Goal: Information Seeking & Learning: Learn about a topic

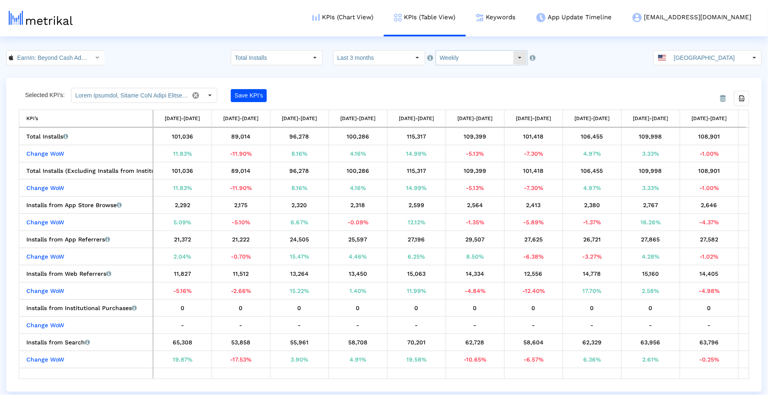
click at [467, 57] on input "Weekly" at bounding box center [474, 58] width 77 height 14
click at [469, 82] on div "Monthly" at bounding box center [473, 86] width 82 height 14
type input "Monthly"
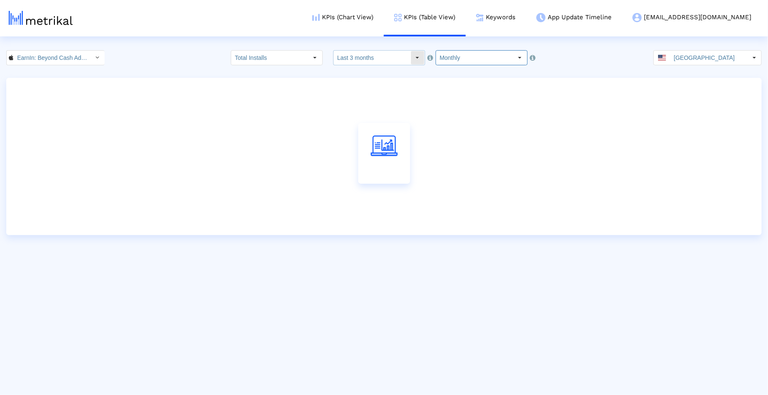
click at [377, 59] on input "Last 3 months" at bounding box center [372, 58] width 77 height 14
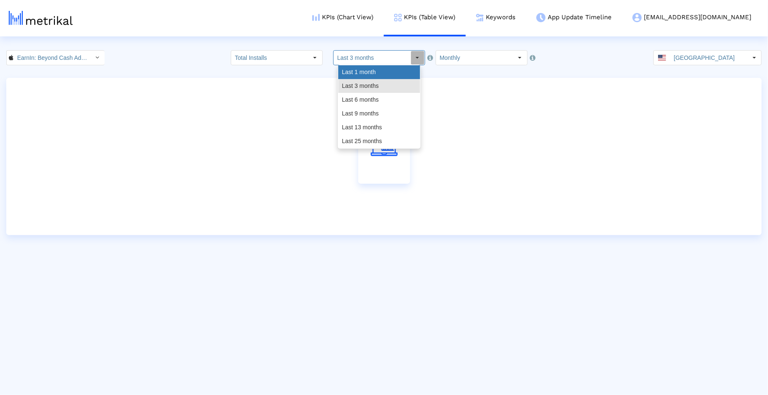
click at [377, 71] on div "Last 1 month" at bounding box center [379, 72] width 82 height 14
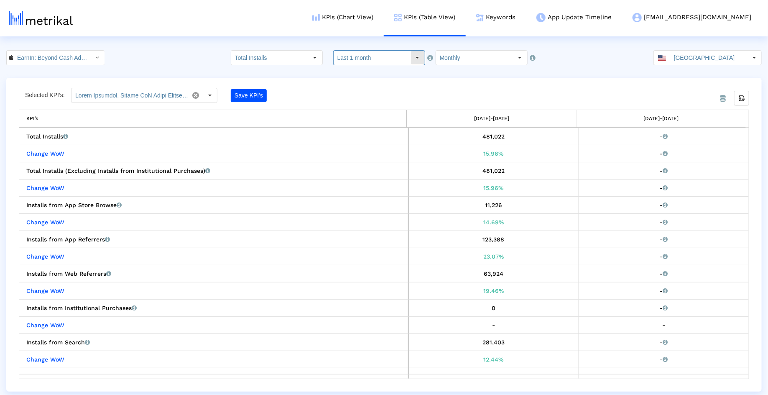
click at [397, 62] on input "Last 1 month" at bounding box center [372, 58] width 77 height 14
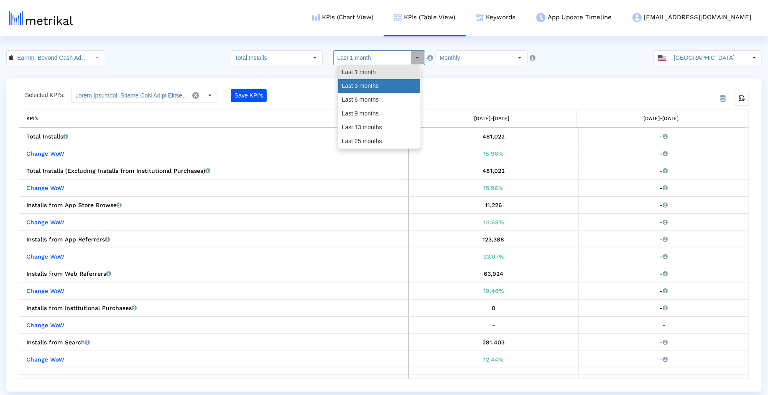
click at [391, 90] on div "Last 3 months" at bounding box center [379, 86] width 82 height 14
type input "Last 3 months"
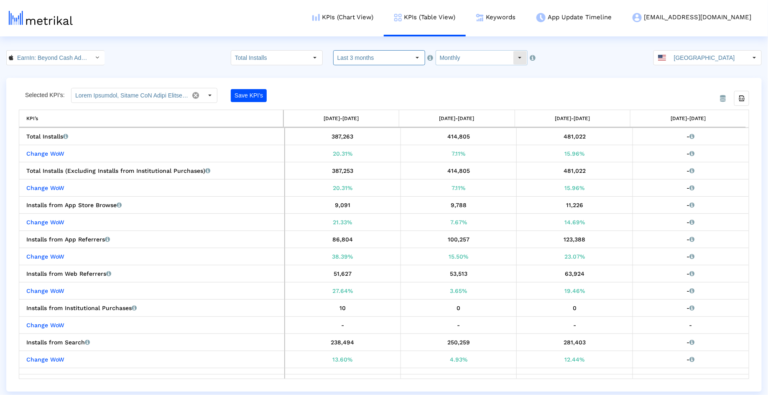
click at [456, 61] on input "Monthly" at bounding box center [474, 58] width 77 height 14
click at [456, 74] on div "Weekly" at bounding box center [473, 72] width 82 height 14
type input "Weekly"
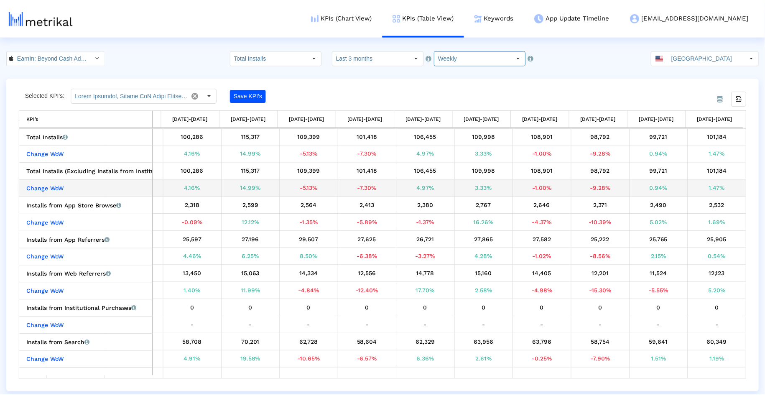
scroll to position [0, 0]
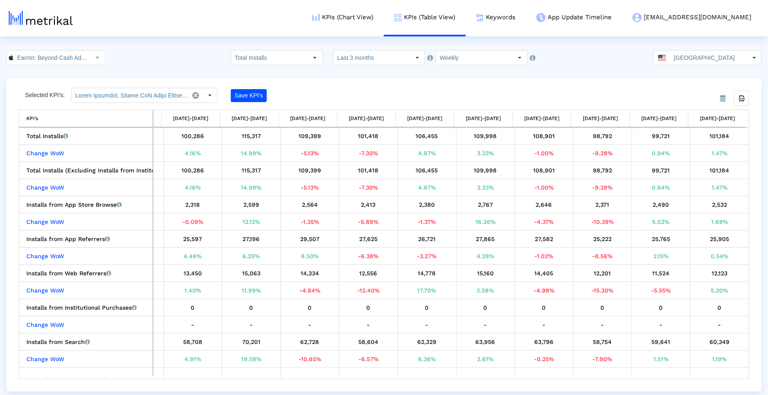
click at [735, 119] on div "[DATE]-[DATE]" at bounding box center [717, 118] width 35 height 11
click at [384, 15] on link "KPIs (Chart View)" at bounding box center [343, 17] width 82 height 35
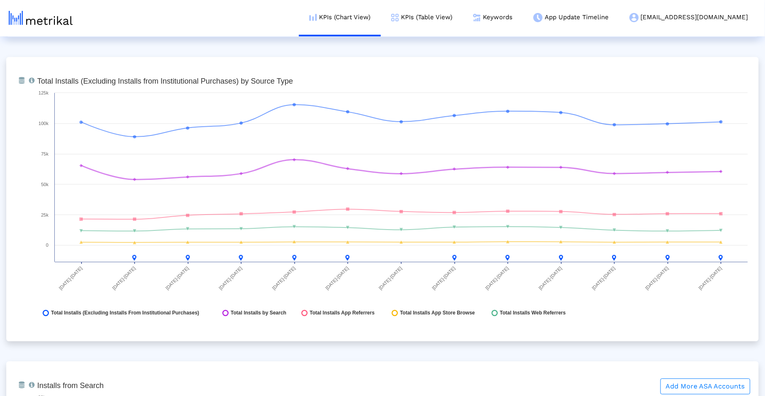
scroll to position [933, 0]
click at [734, 328] on div "From Database Total installs that the app received from each source (excludes I…" at bounding box center [382, 199] width 752 height 284
click at [523, 20] on link "Keywords" at bounding box center [493, 17] width 60 height 35
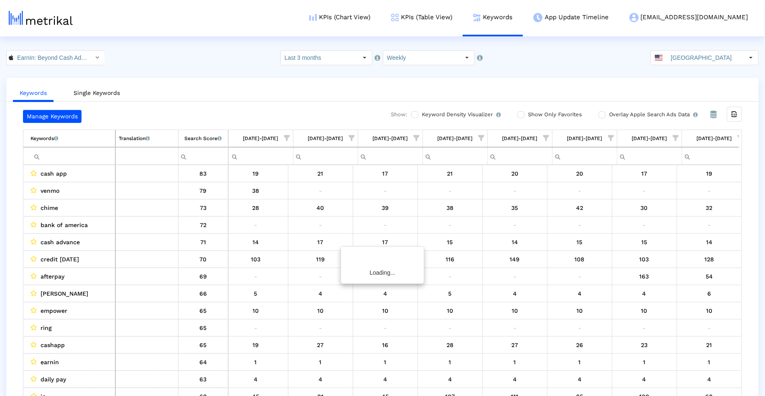
scroll to position [0, 331]
click at [526, 113] on label "Show Only Favorites" at bounding box center [554, 114] width 56 height 9
click at [523, 113] on input "Show Only Favorites" at bounding box center [519, 114] width 5 height 5
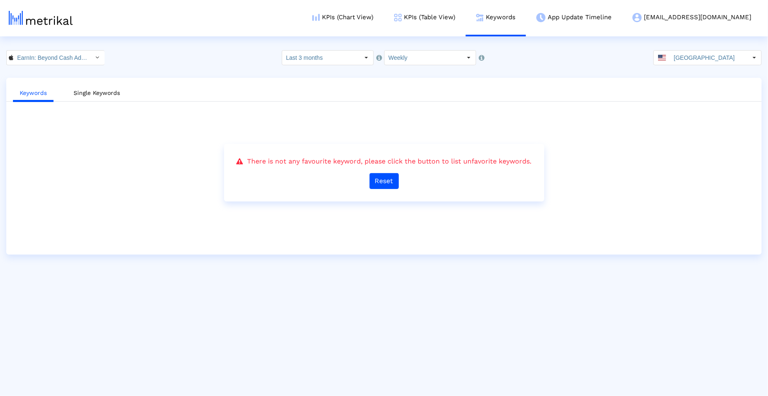
click at [372, 188] on div "There is not any favourite keyword, please click the button to list unfavorite …" at bounding box center [384, 173] width 320 height 58
click at [379, 185] on button "Reset" at bounding box center [383, 181] width 29 height 16
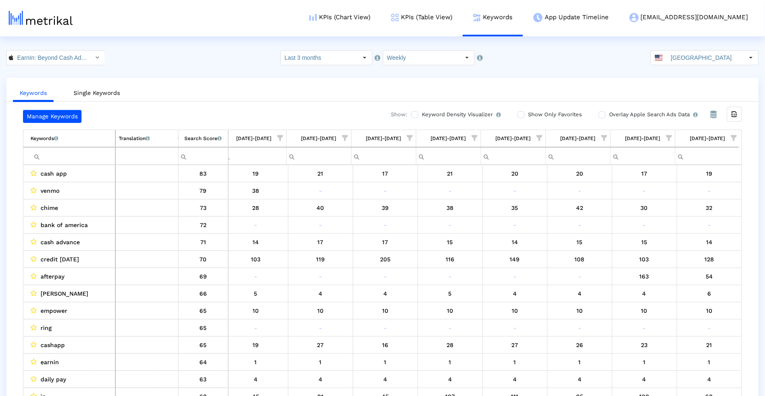
click at [603, 67] on crea-index "EarnIn: Beyond Cash Advance < 723815926 > Select how far back from today you wo…" at bounding box center [382, 231] width 765 height 362
click at [733, 114] on icon "Export all data" at bounding box center [735, 114] width 8 height 8
click at [381, 16] on link "KPIs (Chart View)" at bounding box center [340, 17] width 82 height 35
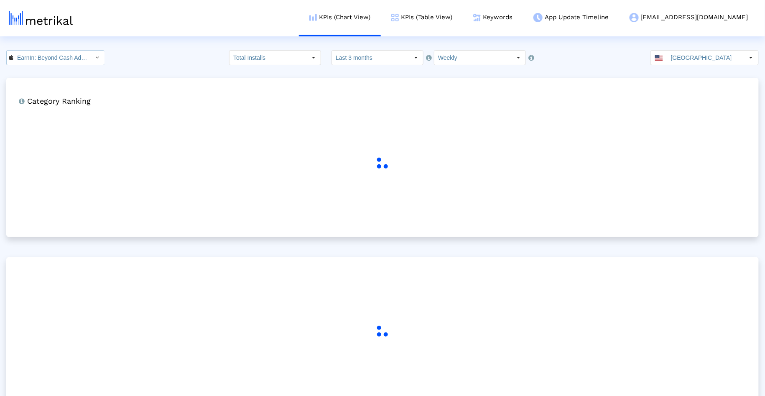
click at [59, 64] on input "EarnIn: Beyond Cash Advance < 723815926 >" at bounding box center [50, 58] width 75 height 14
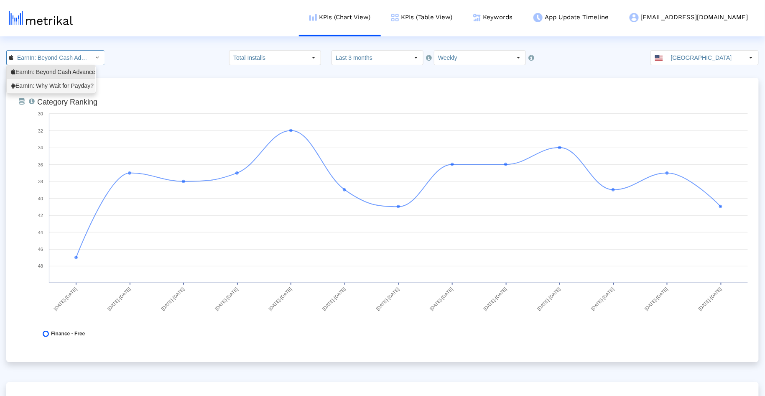
click at [57, 84] on div "EarnIn: Why Wait for Payday? <com.activehours>" at bounding box center [51, 86] width 81 height 8
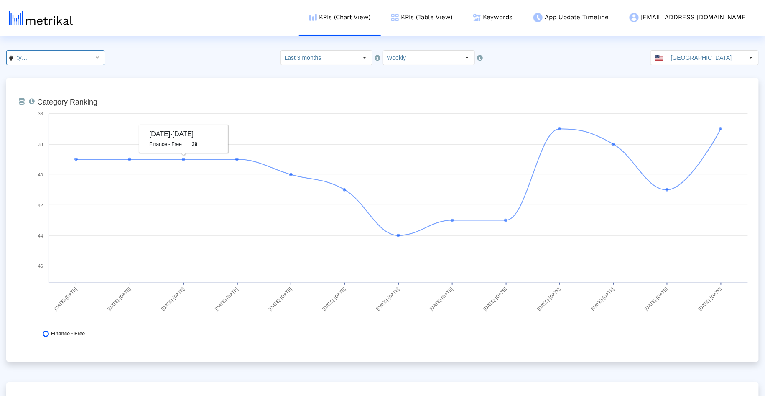
click at [76, 55] on input "EarnIn: Why Wait for Payday? < com.activehours >" at bounding box center [50, 58] width 75 height 14
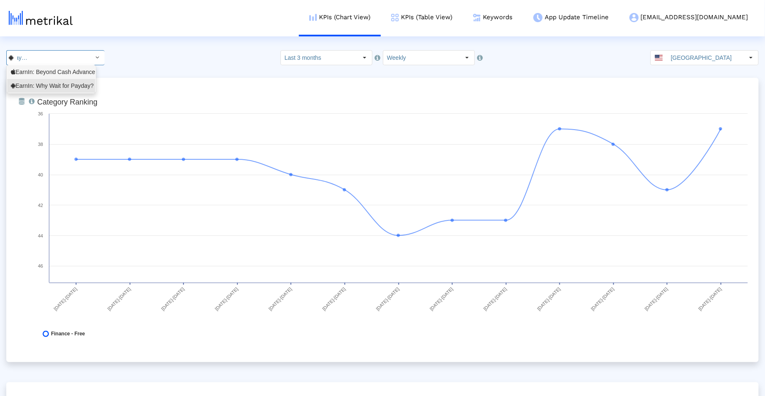
click at [64, 76] on div "EarnIn: Beyond Cash Advance <723815926>" at bounding box center [51, 72] width 81 height 8
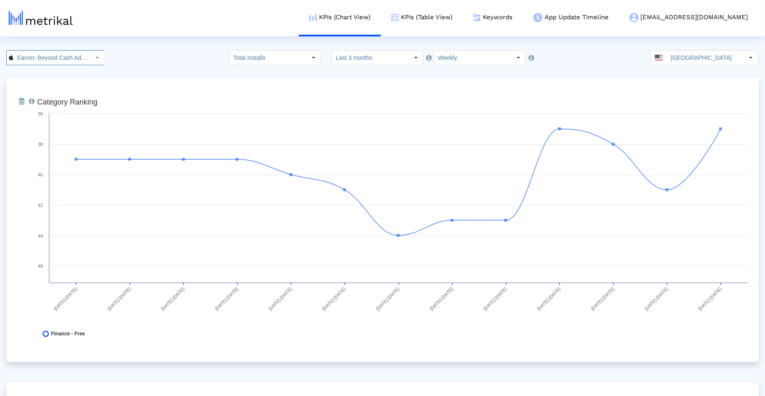
scroll to position [0, 59]
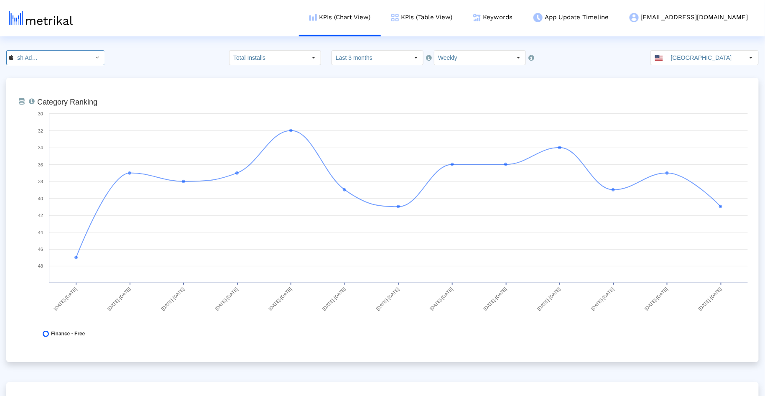
click at [77, 54] on input "EarnIn: Beyond Cash Advance < 723815926 >" at bounding box center [50, 58] width 75 height 14
click at [66, 87] on div "EarnIn: Why Wait for Payday? <com.activehours>" at bounding box center [51, 86] width 81 height 8
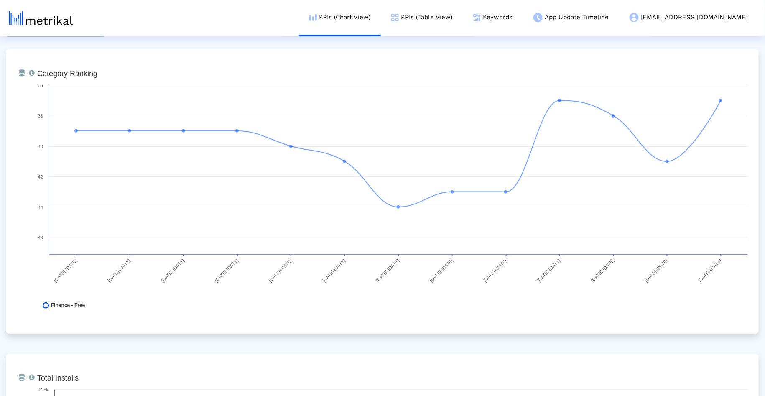
scroll to position [0, 0]
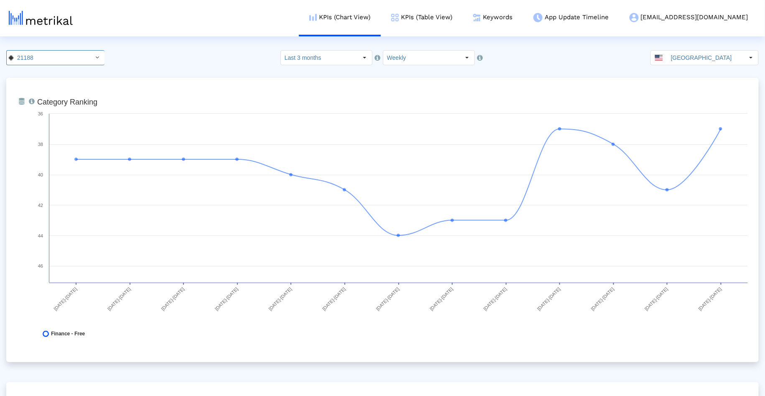
click at [137, 51] on div "21188 Pull down to refresh... Release to refresh... Refreshing... EarnIn: Beyon…" at bounding box center [382, 57] width 765 height 15
click at [66, 57] on input "EarnIn: Why Wait for Payday? < com.activehours >" at bounding box center [50, 58] width 75 height 14
click at [64, 84] on div "EarnIn: Why Wait for Payday? <com.activehours>" at bounding box center [51, 86] width 81 height 8
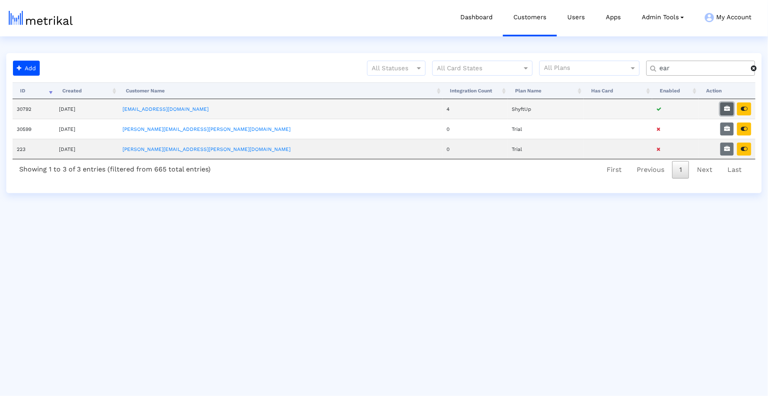
click at [721, 110] on button "button" at bounding box center [726, 108] width 13 height 13
select select "1: 1"
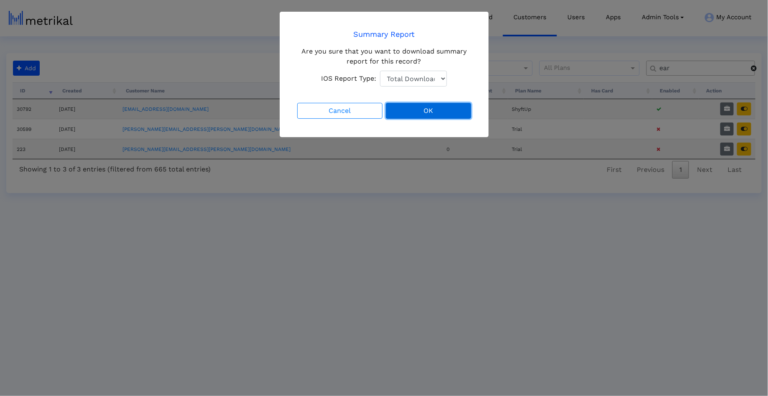
click at [418, 112] on button "OK" at bounding box center [428, 111] width 85 height 16
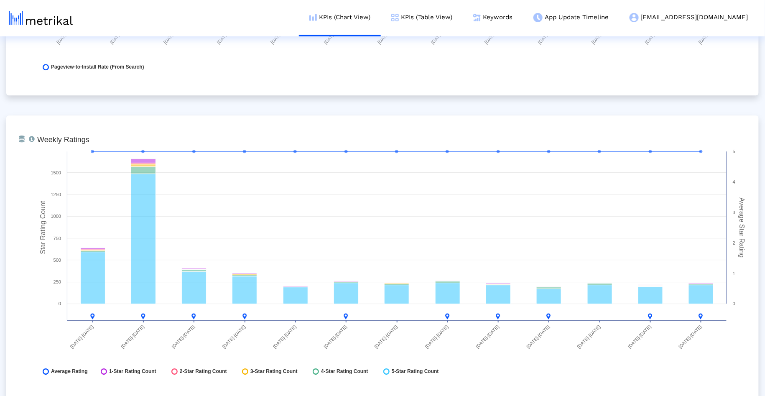
scroll to position [1992, 0]
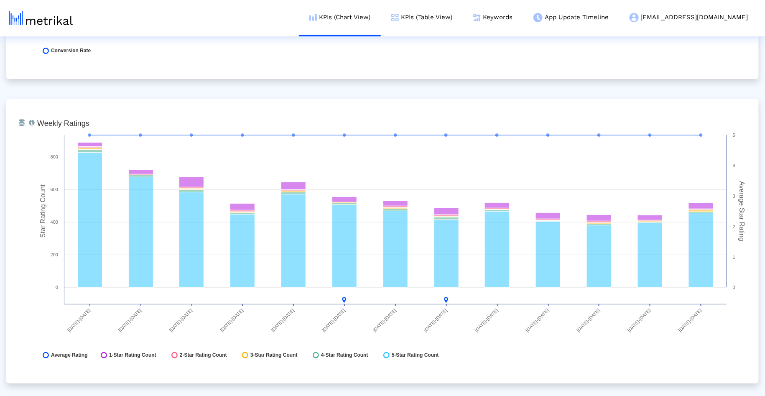
scroll to position [1200, 0]
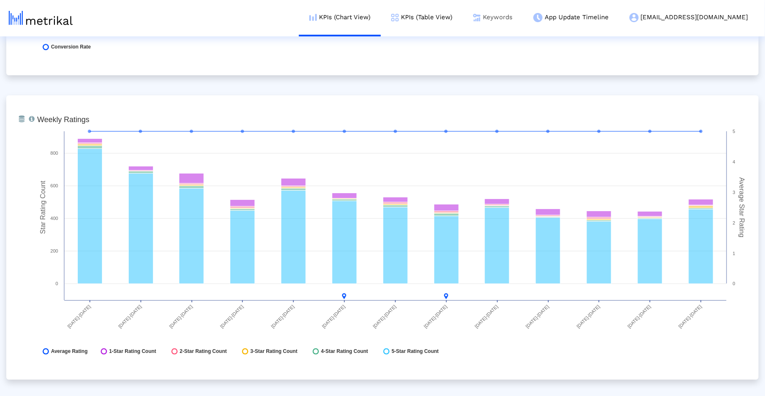
click at [523, 21] on link "Keywords" at bounding box center [493, 17] width 60 height 35
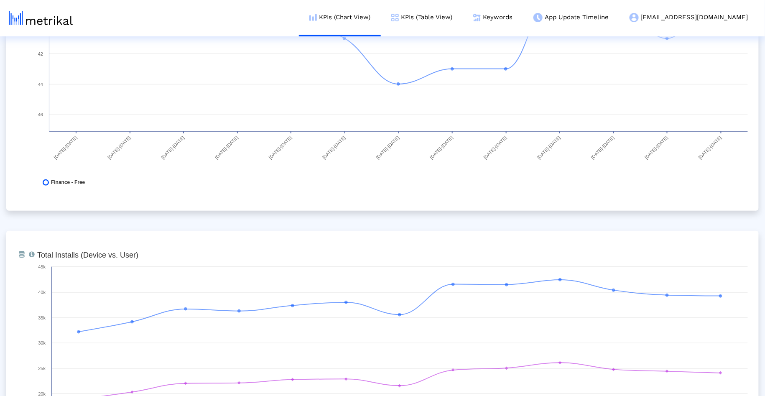
scroll to position [0, 0]
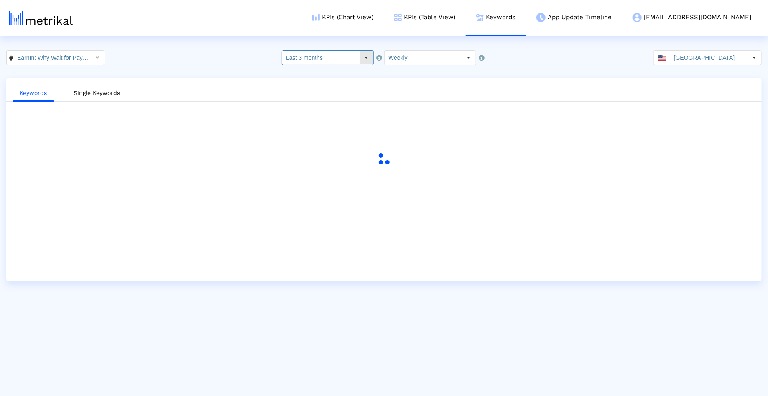
click at [345, 62] on input "Last 3 months" at bounding box center [320, 58] width 77 height 14
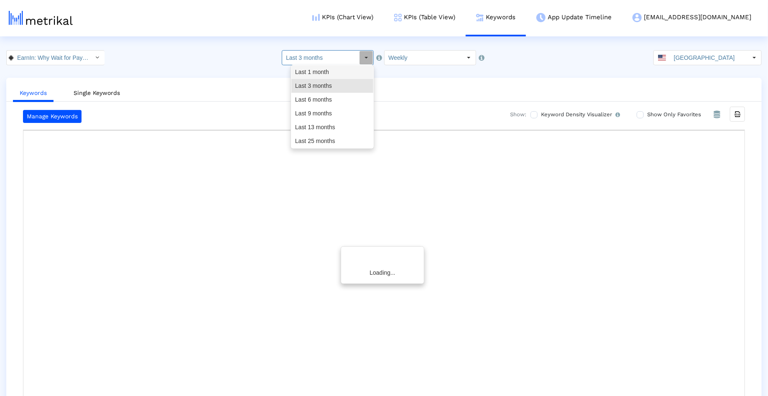
click at [340, 74] on div "Last 1 month" at bounding box center [332, 72] width 82 height 14
type input "Last 1 month"
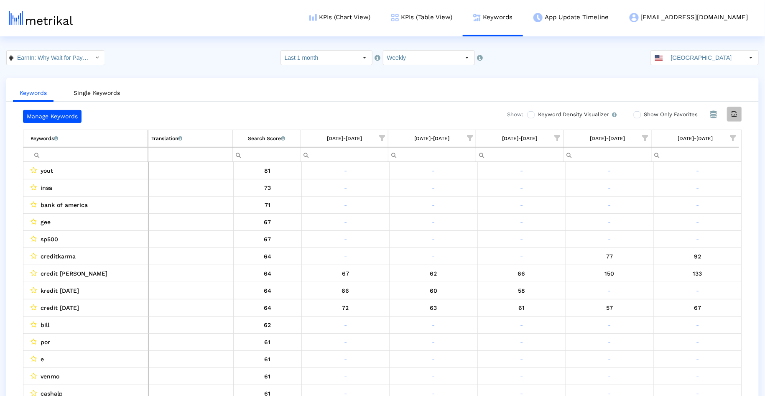
click at [733, 115] on icon "Export all data" at bounding box center [735, 114] width 8 height 8
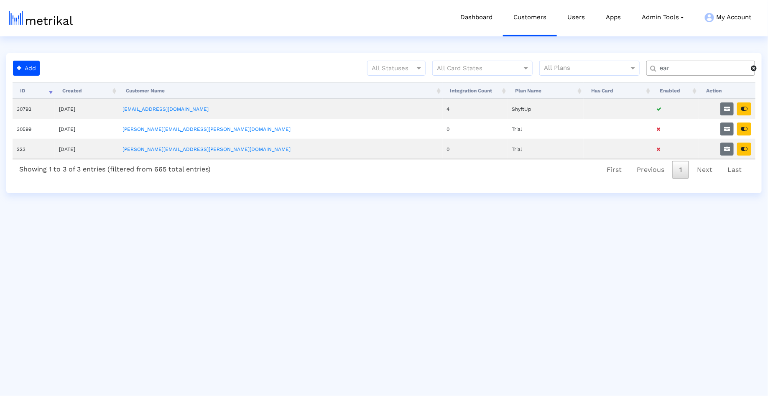
click at [688, 69] on input "ear" at bounding box center [701, 68] width 97 height 9
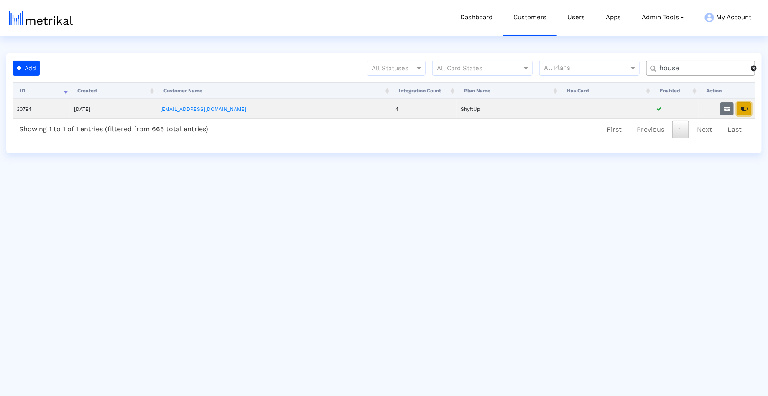
click at [746, 106] on icon "button" at bounding box center [744, 109] width 7 height 6
click at [688, 69] on input "house" at bounding box center [701, 68] width 97 height 9
type input "salams"
click at [726, 111] on icon "button" at bounding box center [727, 109] width 6 height 6
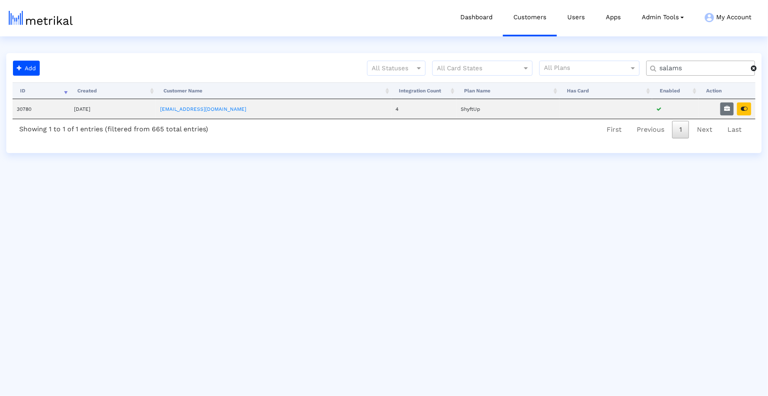
select select "1: 1"
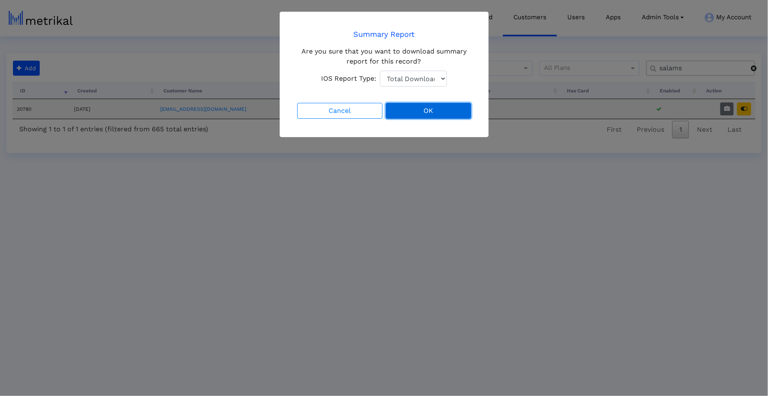
click at [408, 106] on button "OK" at bounding box center [428, 111] width 85 height 16
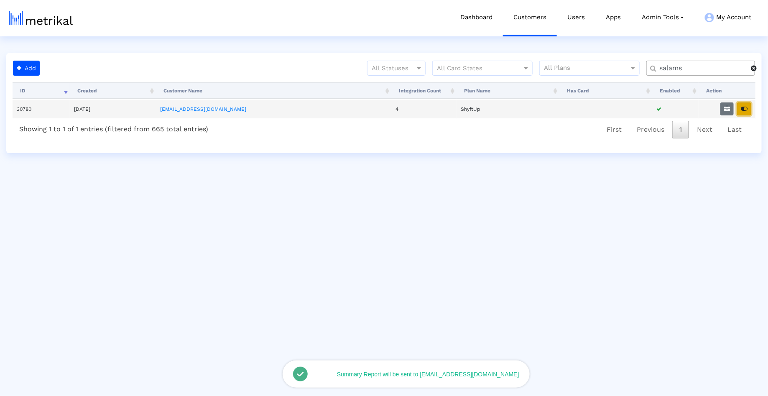
click at [741, 107] on icon "button" at bounding box center [744, 109] width 7 height 6
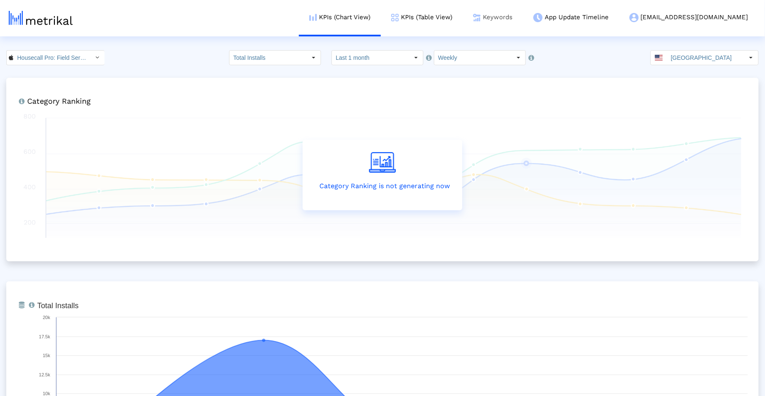
click at [491, 22] on link "Keywords" at bounding box center [493, 17] width 60 height 35
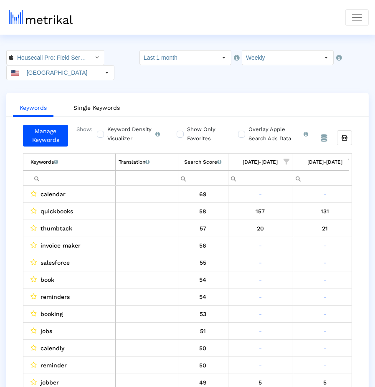
scroll to position [0, 203]
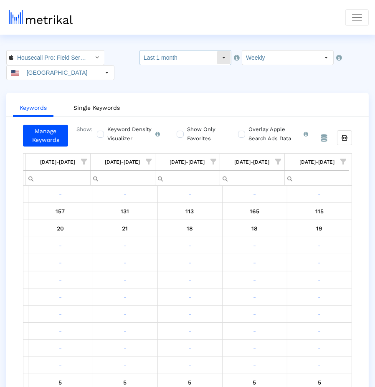
click at [211, 62] on input "Last 1 month" at bounding box center [178, 58] width 77 height 14
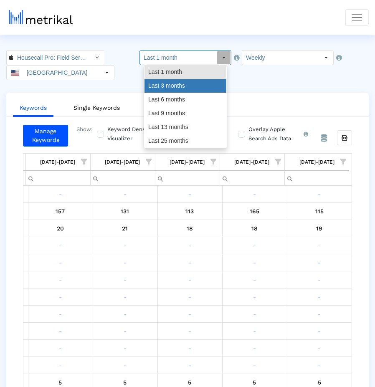
click at [208, 82] on div "Last 3 months" at bounding box center [186, 86] width 82 height 14
type input "Last 3 months"
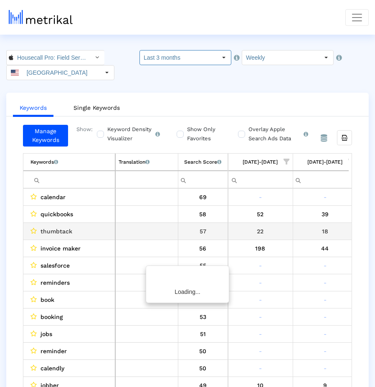
scroll to position [0, 721]
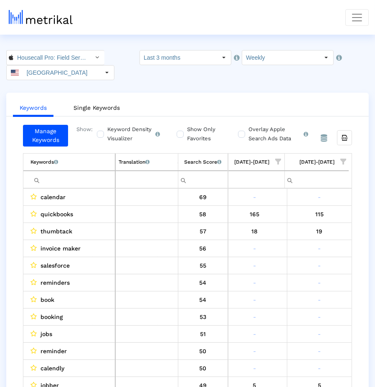
click at [344, 159] on span "Show filter options for column '08/24/25-08/30/25'" at bounding box center [344, 162] width 6 height 6
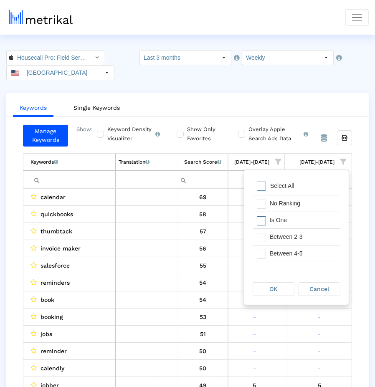
click at [316, 217] on div "Is One" at bounding box center [303, 220] width 75 height 16
click at [316, 234] on div "Between 2-3" at bounding box center [303, 237] width 75 height 16
click at [316, 250] on div "Between 4-5" at bounding box center [303, 254] width 75 height 16
click at [316, 251] on div "Between 6-10" at bounding box center [303, 252] width 75 height 16
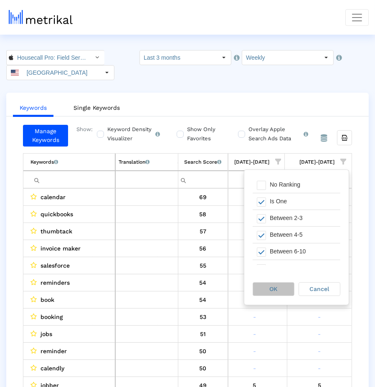
click at [278, 283] on div "OK" at bounding box center [273, 289] width 41 height 13
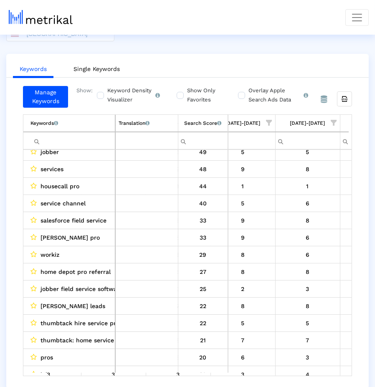
scroll to position [0, 0]
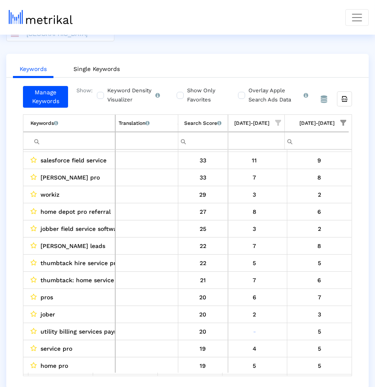
click at [81, 224] on span "jobber field service software" at bounding box center [82, 229] width 82 height 11
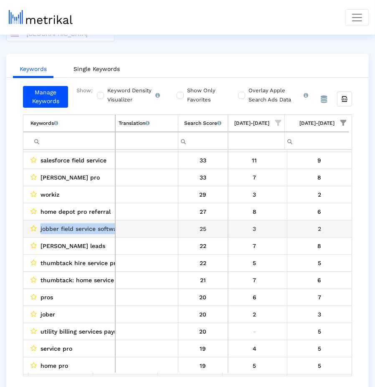
click at [81, 224] on span "jobber field service software" at bounding box center [82, 229] width 82 height 11
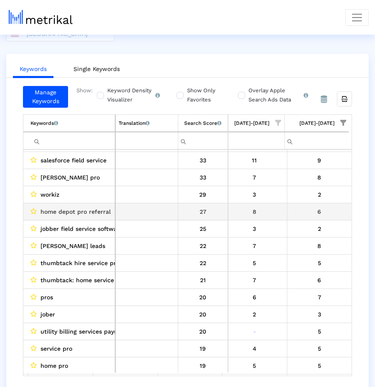
click at [80, 210] on span "home depot pro referral" at bounding box center [76, 211] width 70 height 11
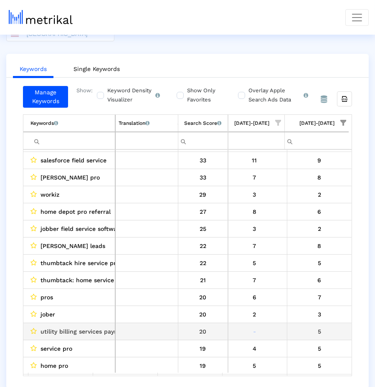
click at [94, 329] on span "utility billing services payment app" at bounding box center [92, 331] width 102 height 11
copy span "utility billing services payment app"
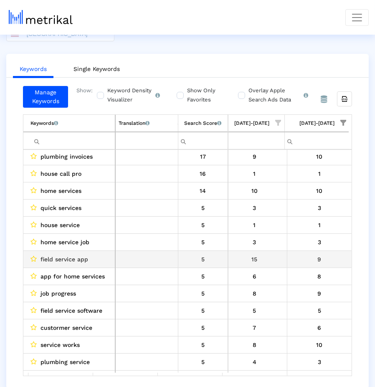
click at [320, 257] on div "9" at bounding box center [319, 259] width 59 height 11
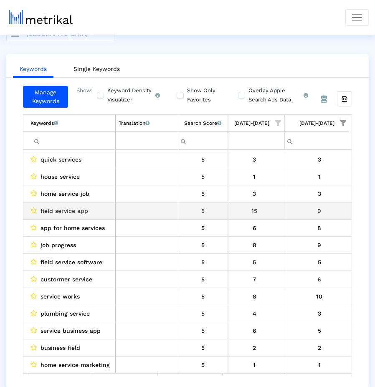
click at [324, 206] on div "9" at bounding box center [319, 211] width 59 height 11
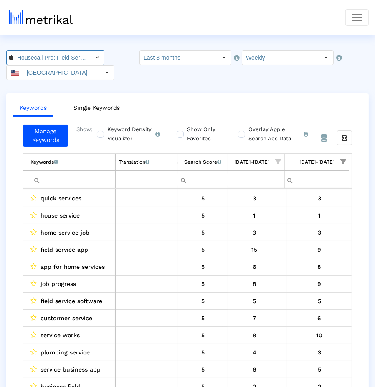
click at [91, 60] on div "Select" at bounding box center [97, 57] width 13 height 13
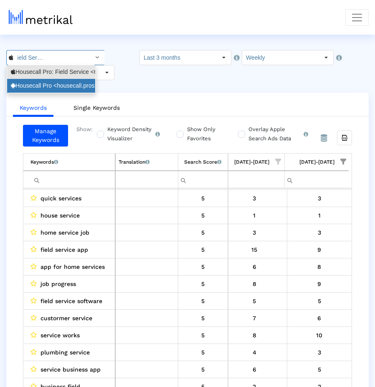
click at [79, 89] on div "Housecall Pro <housecall.pros>" at bounding box center [51, 86] width 81 height 8
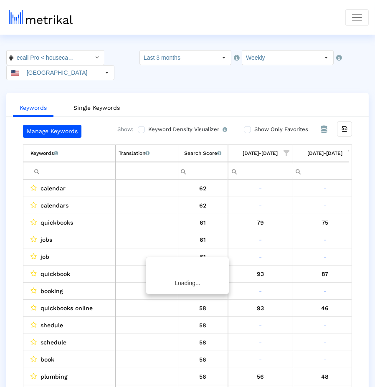
scroll to position [0, 721]
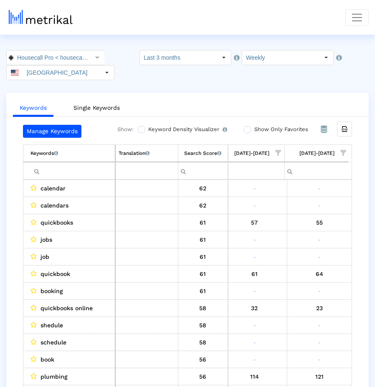
click at [342, 152] on span "Show filter options for column '08/24/25-08/30/25'" at bounding box center [344, 153] width 6 height 6
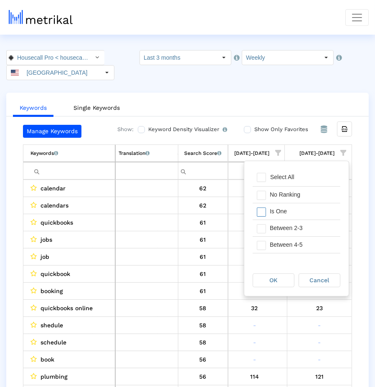
click at [302, 216] on div "Is One" at bounding box center [303, 212] width 75 height 16
click at [302, 224] on div "Between 2-3" at bounding box center [303, 228] width 75 height 16
click at [302, 242] on div "Between 4-5" at bounding box center [303, 245] width 75 height 16
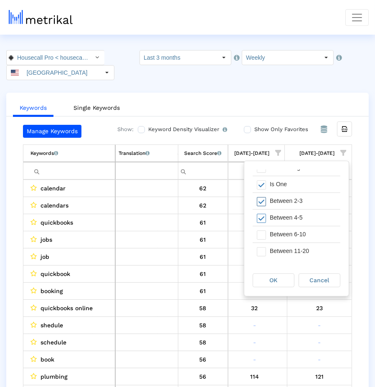
scroll to position [26, 0]
click at [297, 229] on div "Between 6-10" at bounding box center [303, 236] width 75 height 16
click at [289, 273] on div "OK" at bounding box center [276, 280] width 46 height 15
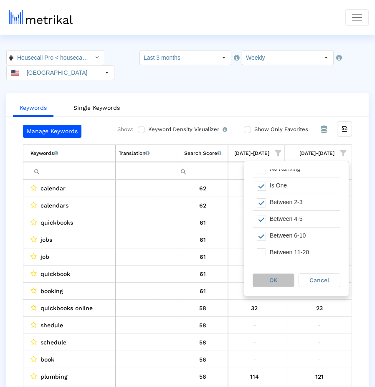
click at [289, 275] on div "OK" at bounding box center [273, 280] width 41 height 13
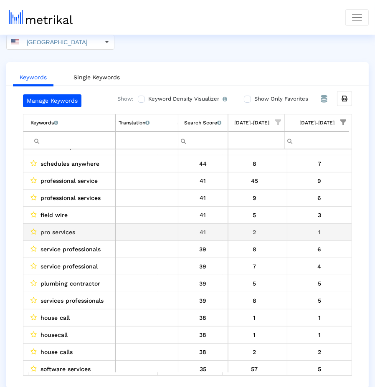
scroll to position [13, 0]
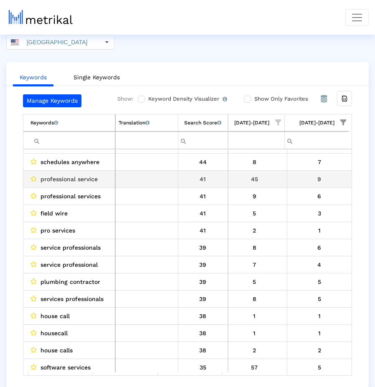
click at [49, 178] on span "professional service" at bounding box center [69, 179] width 57 height 11
drag, startPoint x: 49, startPoint y: 178, endPoint x: 94, endPoint y: 178, distance: 45.1
click at [94, 178] on span "professional service" at bounding box center [69, 179] width 57 height 11
copy span "professional service"
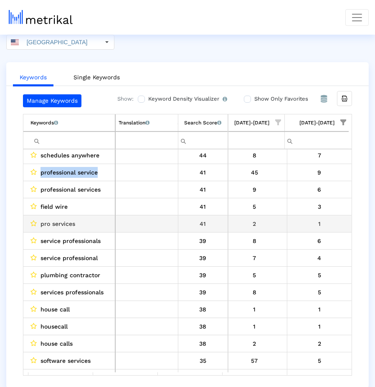
scroll to position [25, 0]
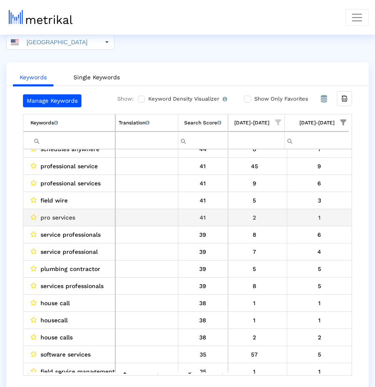
click at [39, 218] on div "pro services" at bounding box center [72, 217] width 82 height 11
drag, startPoint x: 39, startPoint y: 218, endPoint x: 64, endPoint y: 216, distance: 24.3
click at [64, 216] on div "pro services" at bounding box center [72, 217] width 82 height 11
copy span "pro services"
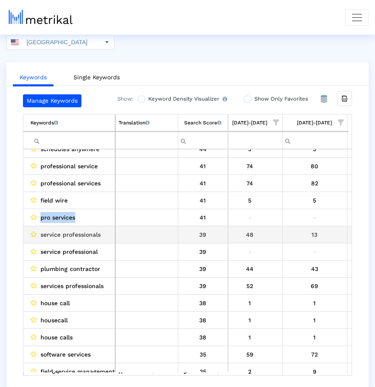
scroll to position [0, 589]
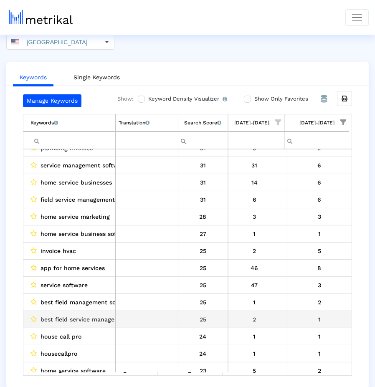
click at [57, 315] on span "best field service management software" at bounding box center [99, 319] width 116 height 11
copy span "best field service management software"
